Goal: Transaction & Acquisition: Purchase product/service

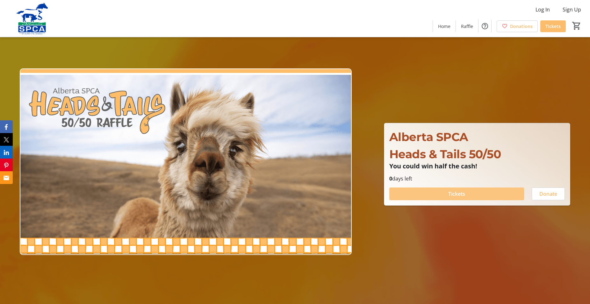
click at [462, 192] on span "Tickets" at bounding box center [457, 194] width 17 height 8
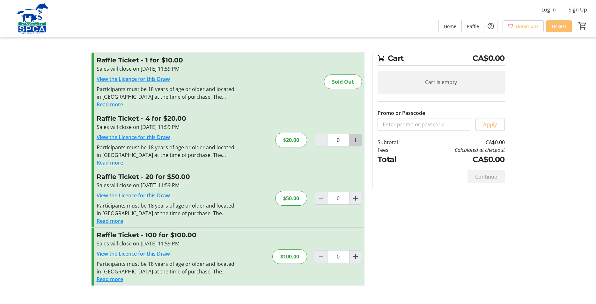
click at [356, 139] on mat-icon "Increment by one" at bounding box center [356, 140] width 8 height 8
type input "1"
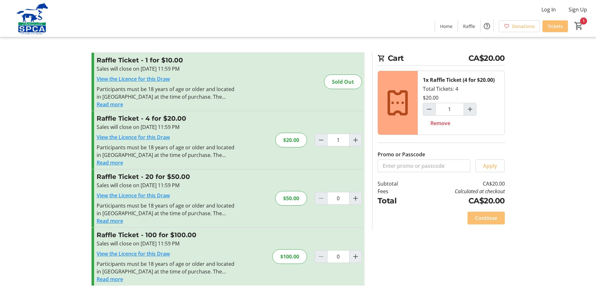
click at [484, 218] on span "Continue" at bounding box center [486, 219] width 22 height 8
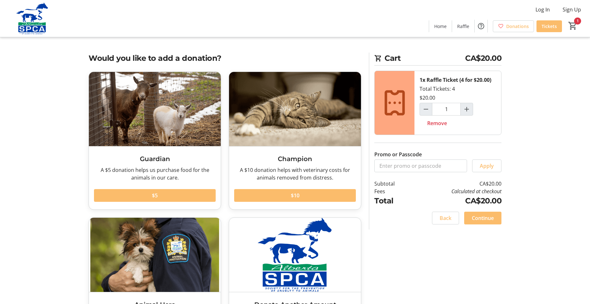
scroll to position [33, 0]
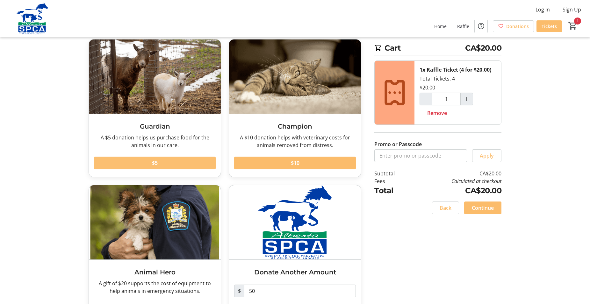
click at [160, 163] on span at bounding box center [155, 163] width 122 height 15
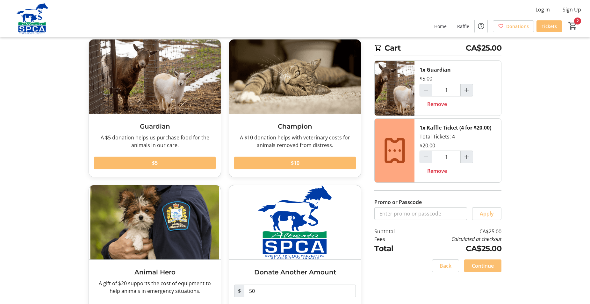
click at [487, 263] on span "Continue" at bounding box center [483, 266] width 22 height 8
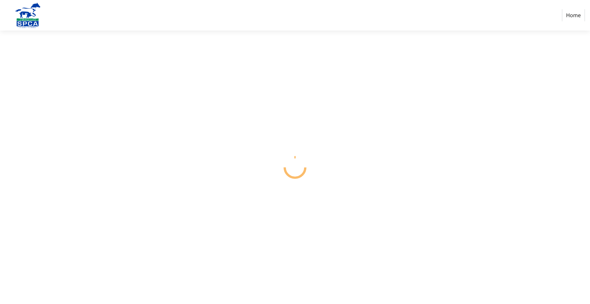
select select "CA"
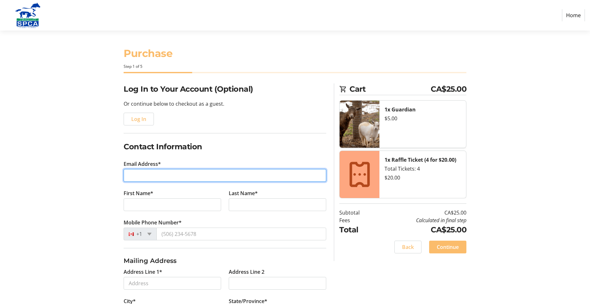
click at [157, 177] on input "Email Address*" at bounding box center [225, 175] width 203 height 13
type input "[EMAIL_ADDRESS][DOMAIN_NAME]"
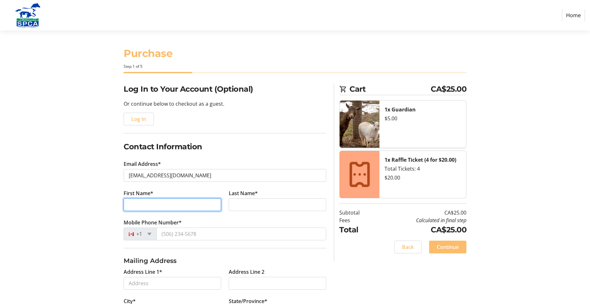
click at [150, 203] on input "First Name*" at bounding box center [173, 205] width 98 height 13
type input "Rose"
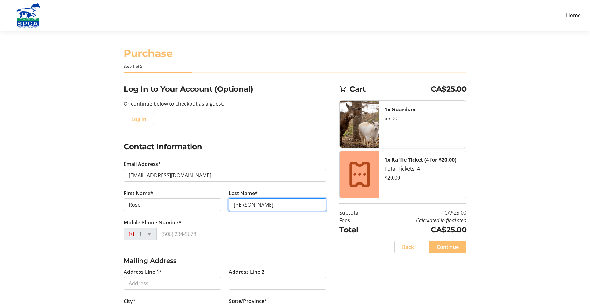
type input "[PERSON_NAME]"
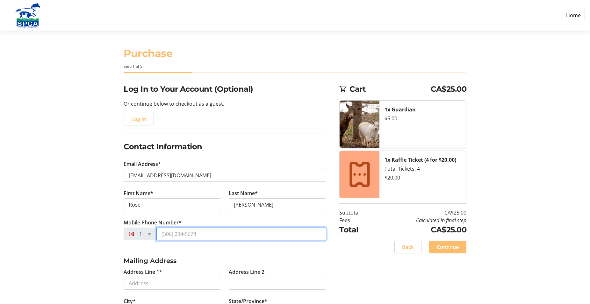
click at [200, 235] on input "Mobile Phone Number*" at bounding box center [242, 234] width 170 height 13
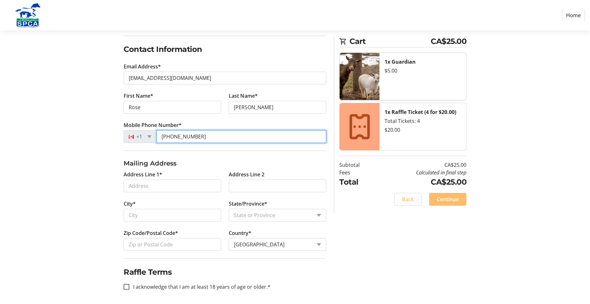
scroll to position [99, 0]
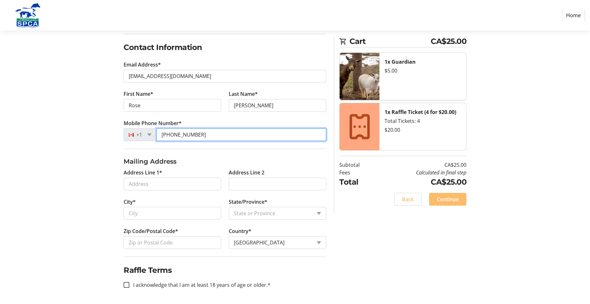
type input "[PHONE_NUMBER]"
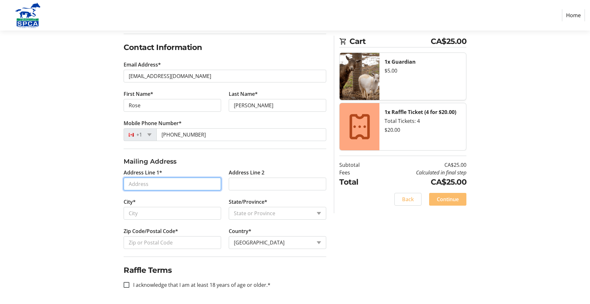
click at [149, 182] on input "Address Line 1*" at bounding box center [173, 184] width 98 height 13
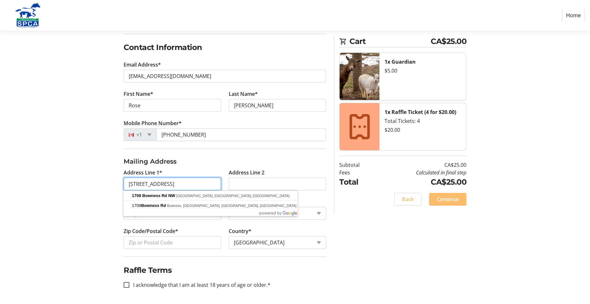
type input "[STREET_ADDRESS]"
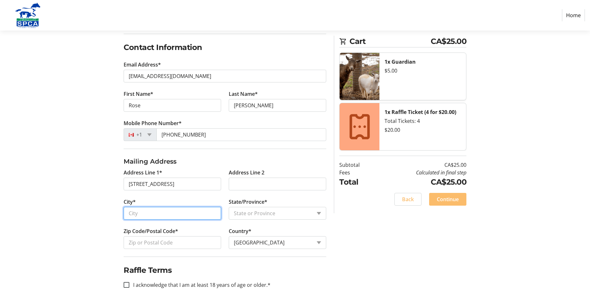
click at [133, 218] on input "City*" at bounding box center [173, 213] width 98 height 13
type input "[GEOGRAPHIC_DATA]"
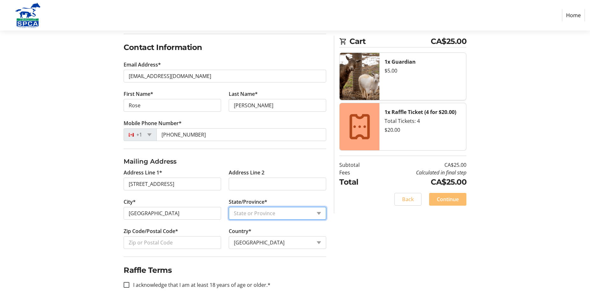
select select "AB"
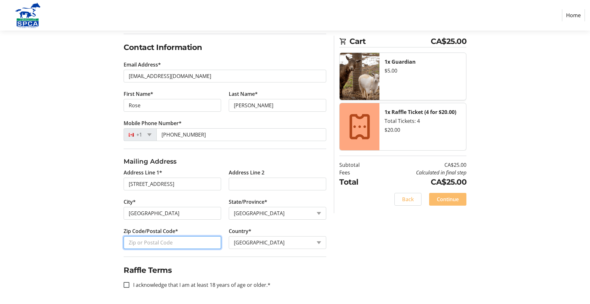
click at [136, 243] on input "Zip Code/Postal Code*" at bounding box center [173, 243] width 98 height 13
type input "T2N3K2"
click at [124, 284] on input "I acknowledge that I am at least 18 years of age or older.*" at bounding box center [127, 285] width 6 height 6
checkbox input "true"
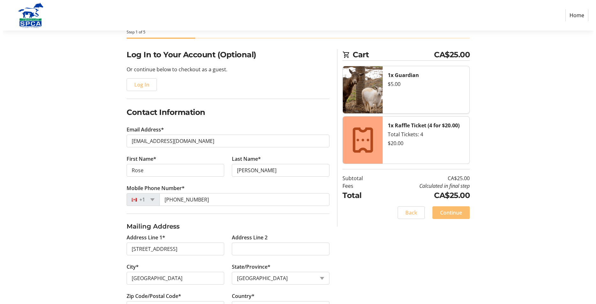
scroll to position [0, 0]
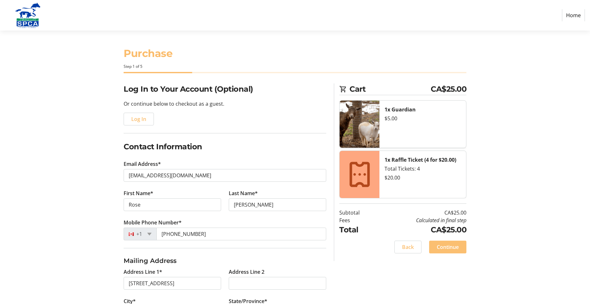
click at [457, 246] on span "Continue" at bounding box center [448, 248] width 22 height 8
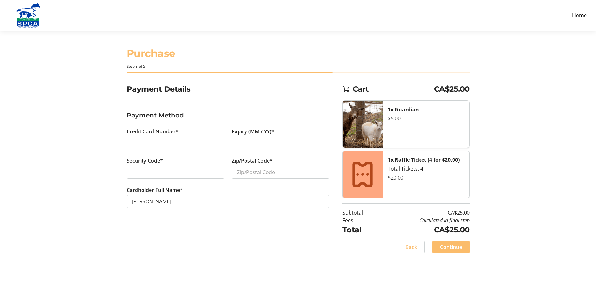
click at [280, 147] on div at bounding box center [281, 143] width 98 height 13
click at [277, 174] on input "Zip/Postal Code*" at bounding box center [281, 172] width 98 height 13
type input "T2N3K2"
click at [448, 241] on span at bounding box center [450, 247] width 37 height 15
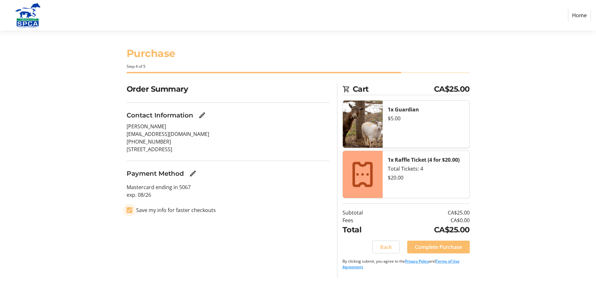
click at [130, 210] on input "Save my info for faster checkouts" at bounding box center [130, 211] width 6 height 6
checkbox input "false"
click at [437, 247] on span "Complete Purchase" at bounding box center [438, 248] width 47 height 8
